Goal: Entertainment & Leisure: Consume media (video, audio)

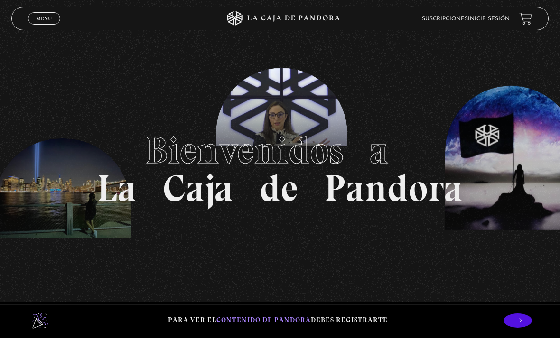
click at [497, 20] on link "Inicie sesión" at bounding box center [489, 19] width 42 height 6
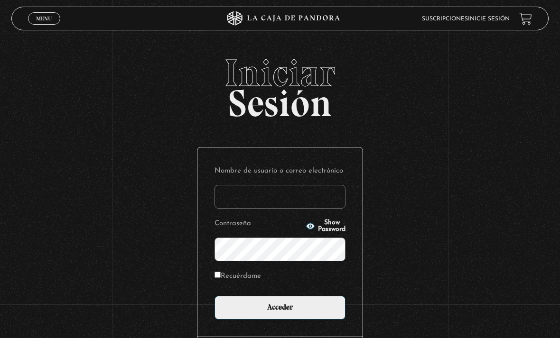
type input "yorle"
click at [280, 313] on input "Acceder" at bounding box center [279, 308] width 131 height 24
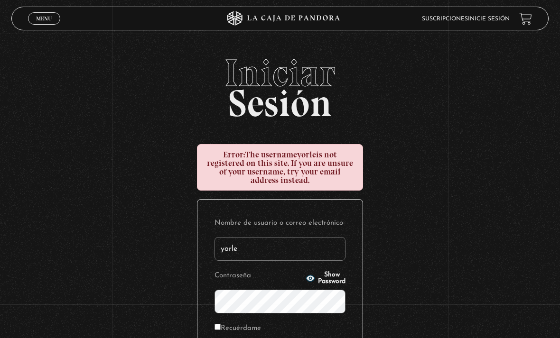
click at [284, 254] on input "yorle" at bounding box center [279, 249] width 131 height 24
type input "[EMAIL_ADDRESS][DOMAIN_NAME]"
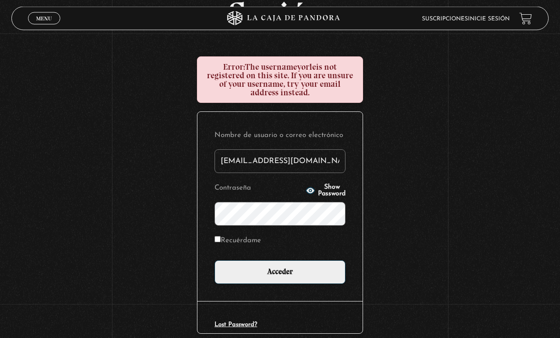
scroll to position [105, 0]
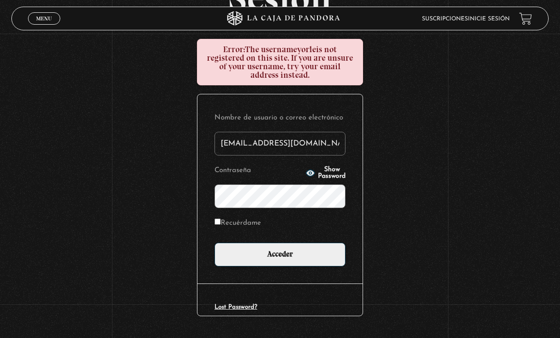
click at [341, 154] on input "[EMAIL_ADDRESS][DOMAIN_NAME]" at bounding box center [279, 144] width 131 height 24
click at [218, 230] on label "Recuérdame" at bounding box center [237, 223] width 46 height 13
click at [218, 225] on input "Recuérdame" at bounding box center [217, 222] width 6 height 6
checkbox input "true"
click at [274, 260] on input "Acceder" at bounding box center [279, 255] width 131 height 24
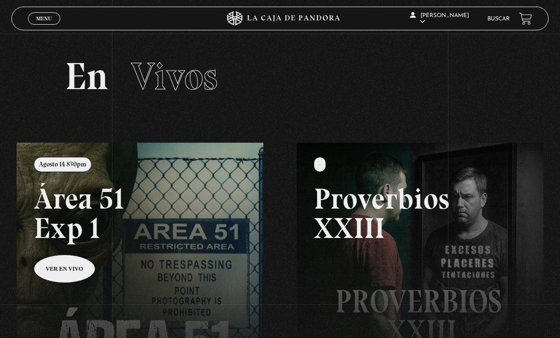
click at [37, 18] on span "Menu" at bounding box center [44, 19] width 16 height 6
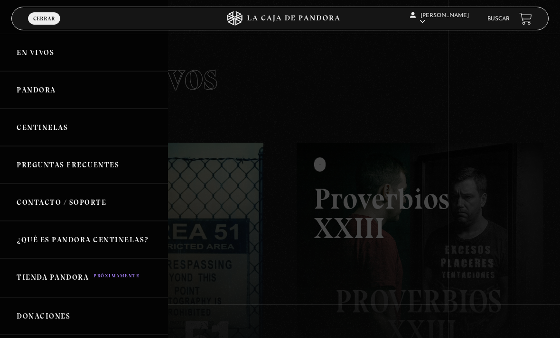
click at [32, 52] on link "En vivos" at bounding box center [84, 52] width 168 height 37
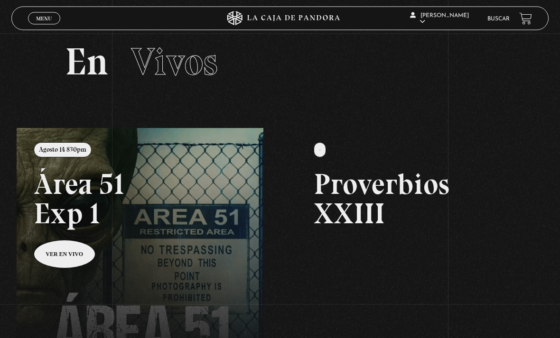
scroll to position [15, 0]
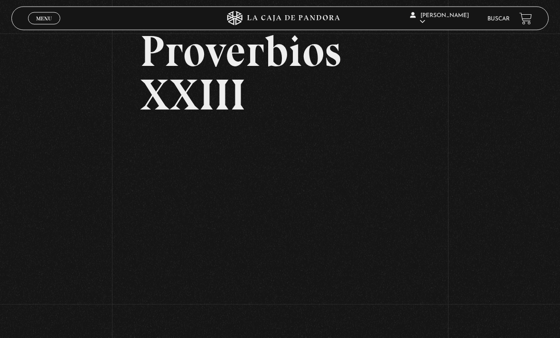
scroll to position [58, 0]
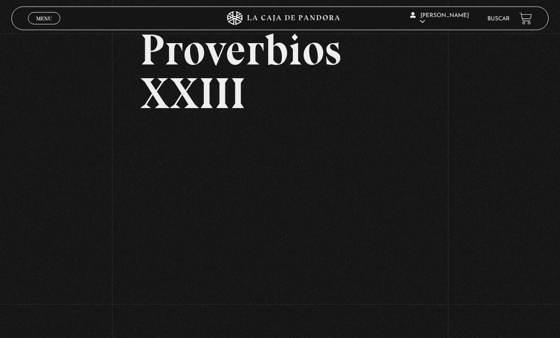
click at [36, 20] on span "Menu" at bounding box center [44, 19] width 16 height 6
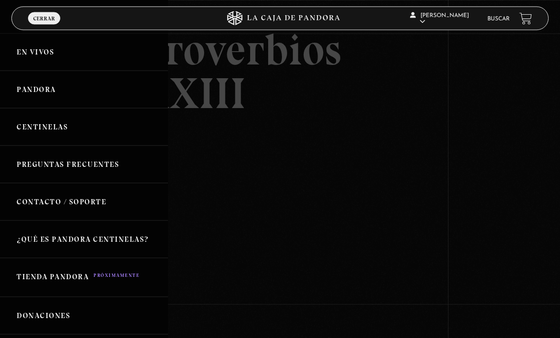
scroll to position [58, 0]
click at [26, 134] on link "Centinelas" at bounding box center [84, 127] width 168 height 37
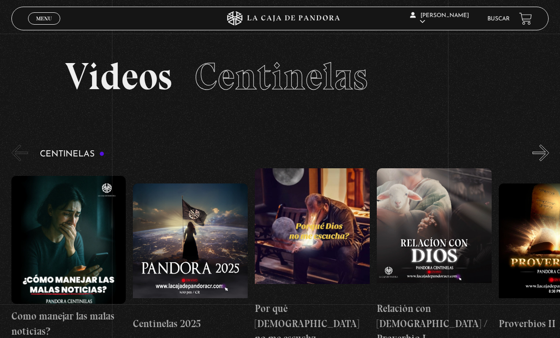
click at [440, 221] on figure at bounding box center [434, 232] width 115 height 128
